Goal: Task Accomplishment & Management: Use online tool/utility

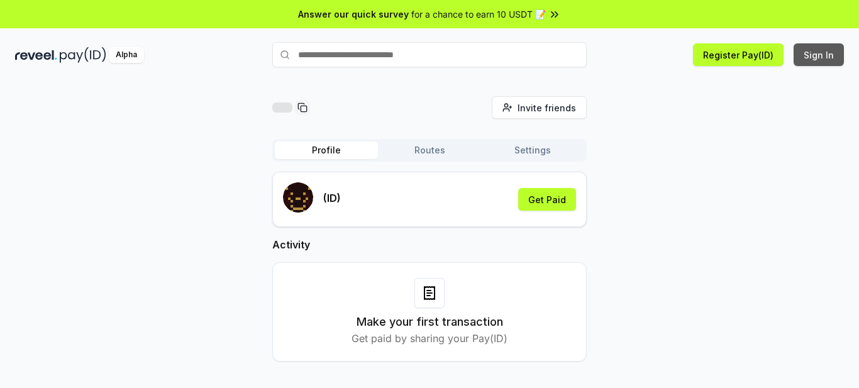
click at [824, 47] on button "Sign In" at bounding box center [819, 54] width 50 height 23
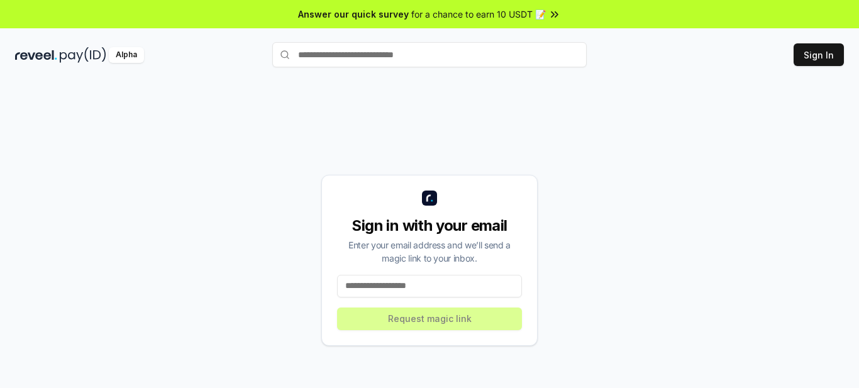
scroll to position [36, 0]
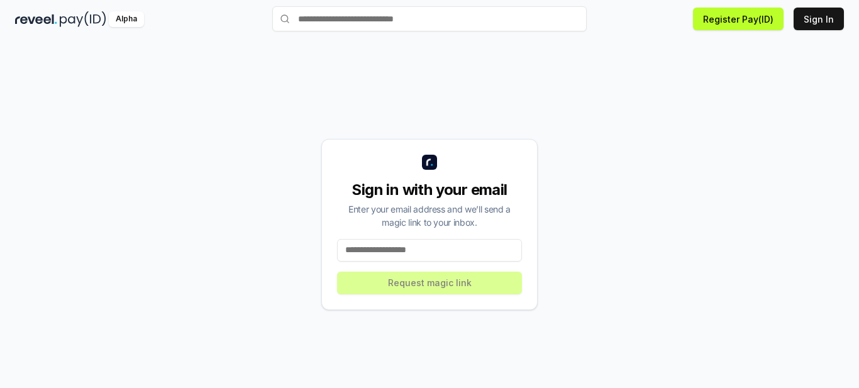
click at [449, 247] on input at bounding box center [429, 250] width 185 height 23
